Goal: Information Seeking & Learning: Learn about a topic

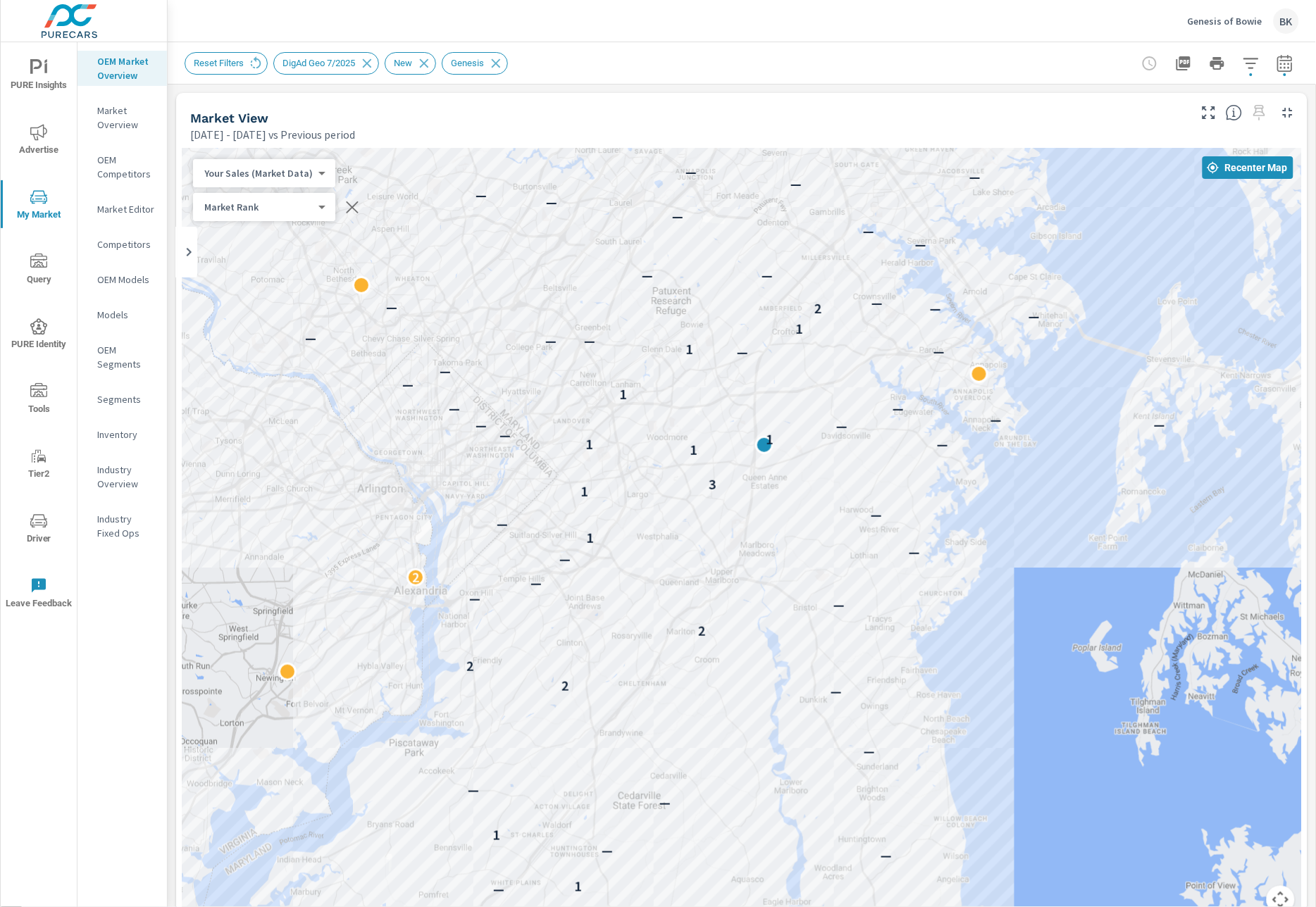
scroll to position [930, 0]
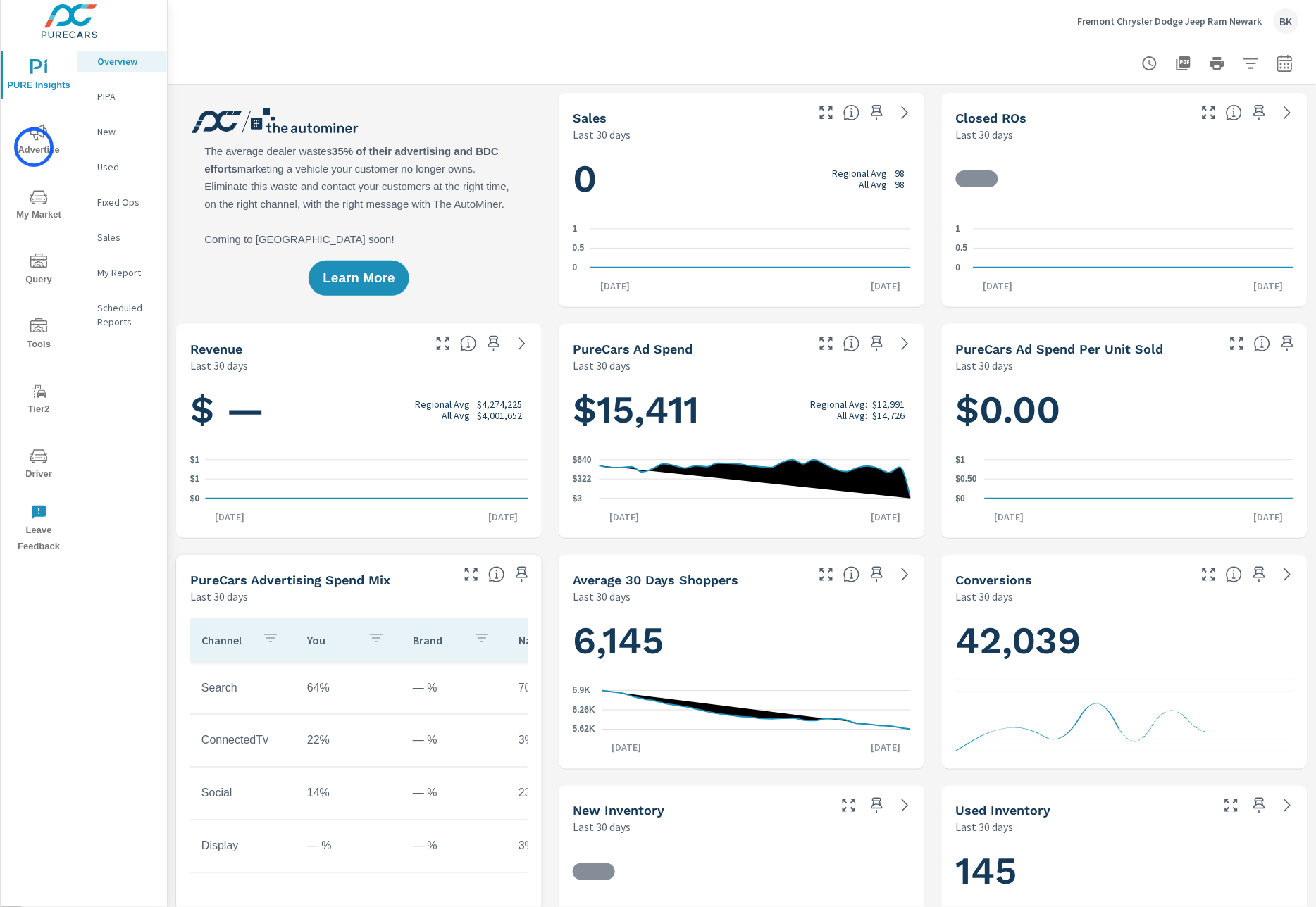
click at [34, 147] on span "Advertise" at bounding box center [39, 141] width 68 height 35
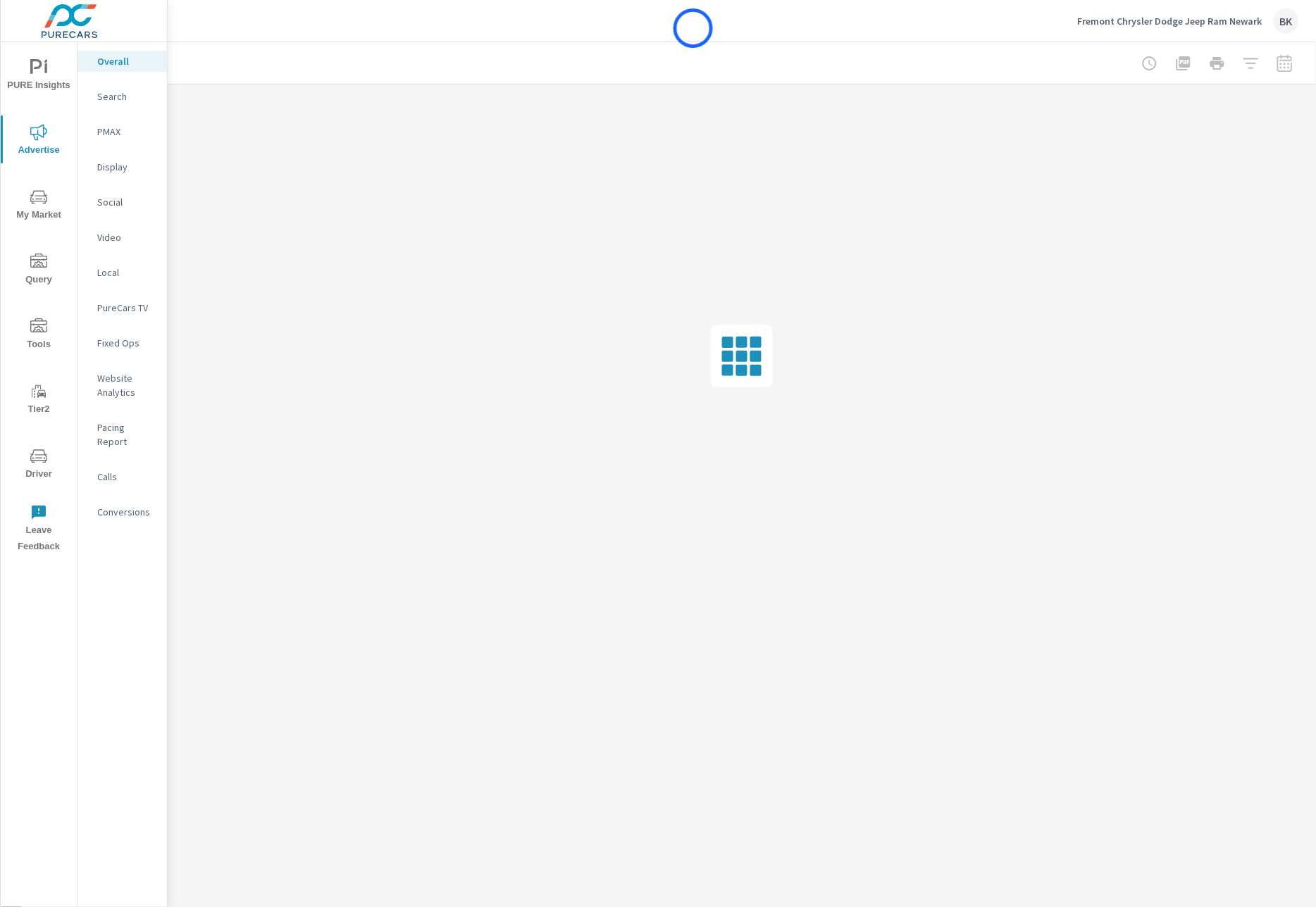
click at [693, 28] on div "Fremont Chrysler Dodge Jeep Ram Newark BK" at bounding box center [741, 21] width 1114 height 42
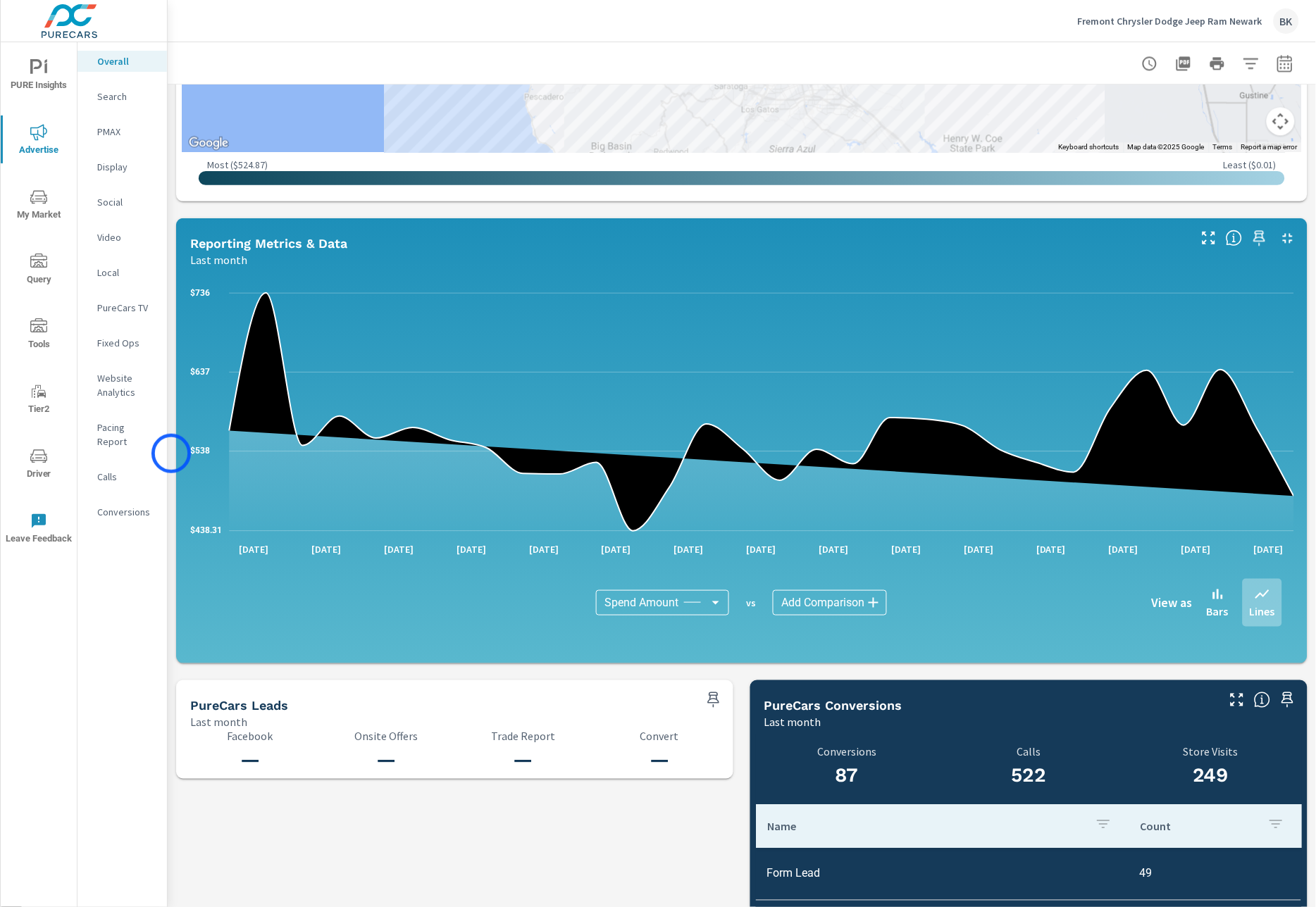
scroll to position [1139, 0]
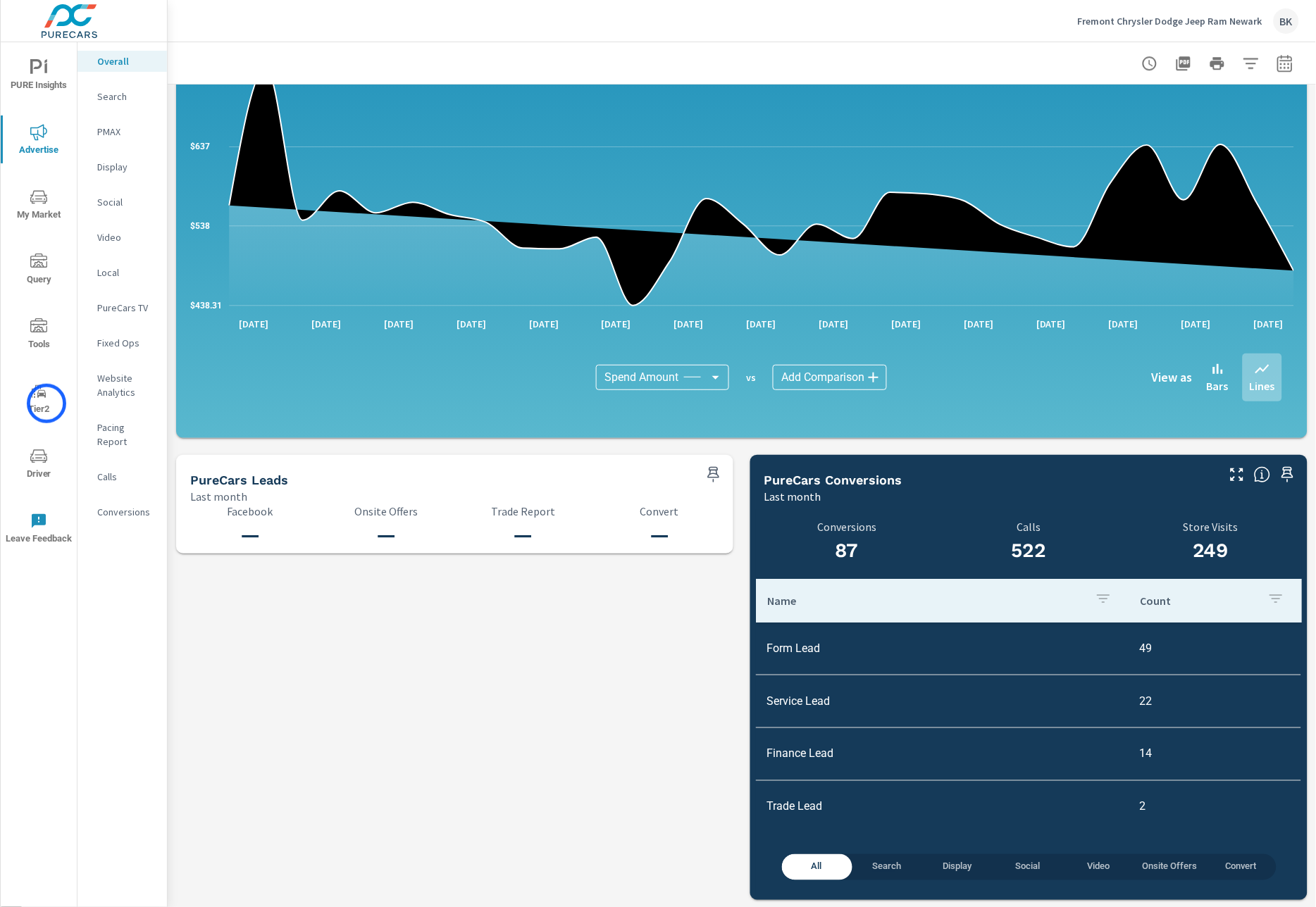
click at [47, 404] on span "Tier2" at bounding box center [39, 400] width 68 height 35
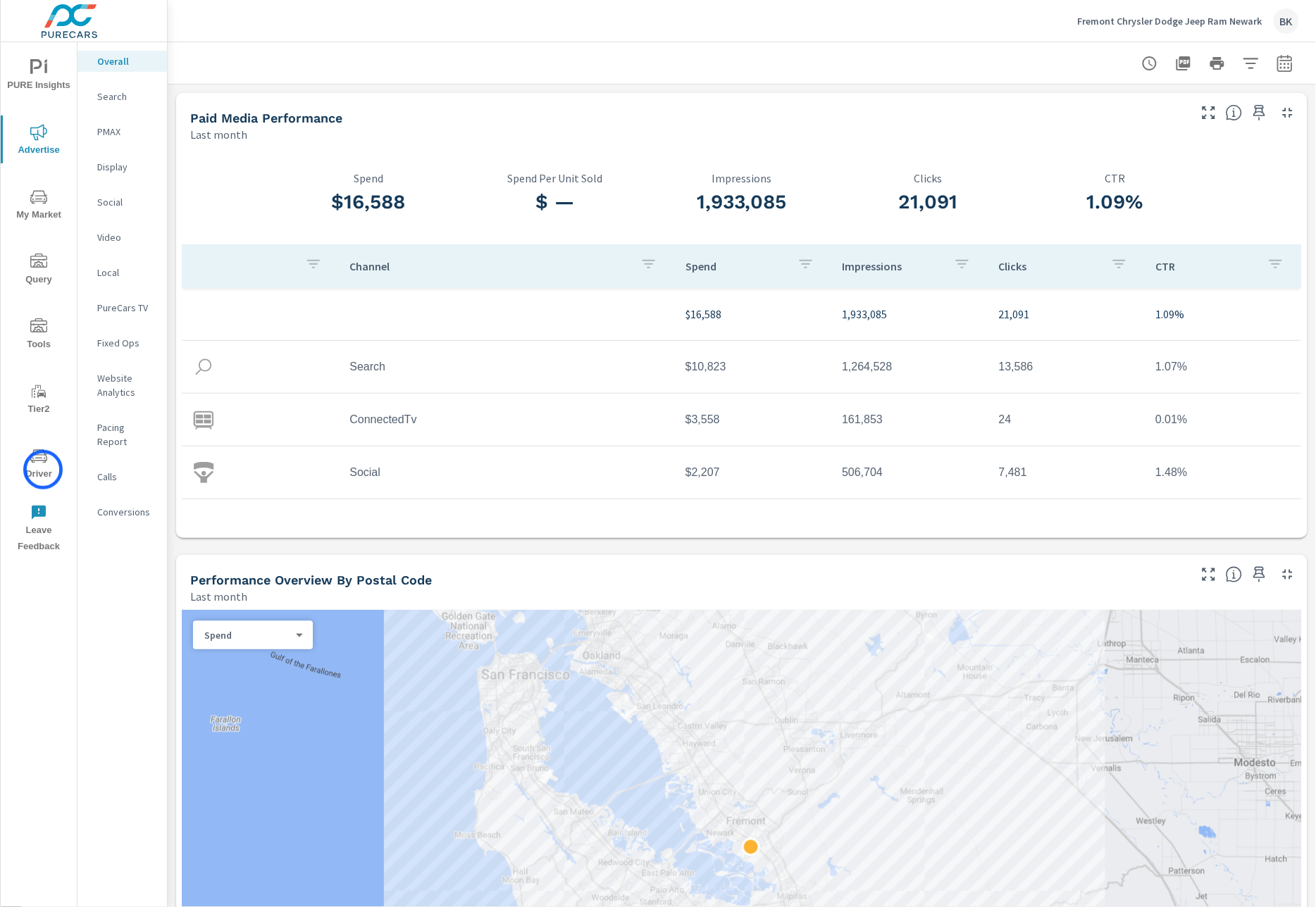
click at [43, 470] on span "Driver" at bounding box center [39, 465] width 68 height 35
